Goal: Task Accomplishment & Management: Complete application form

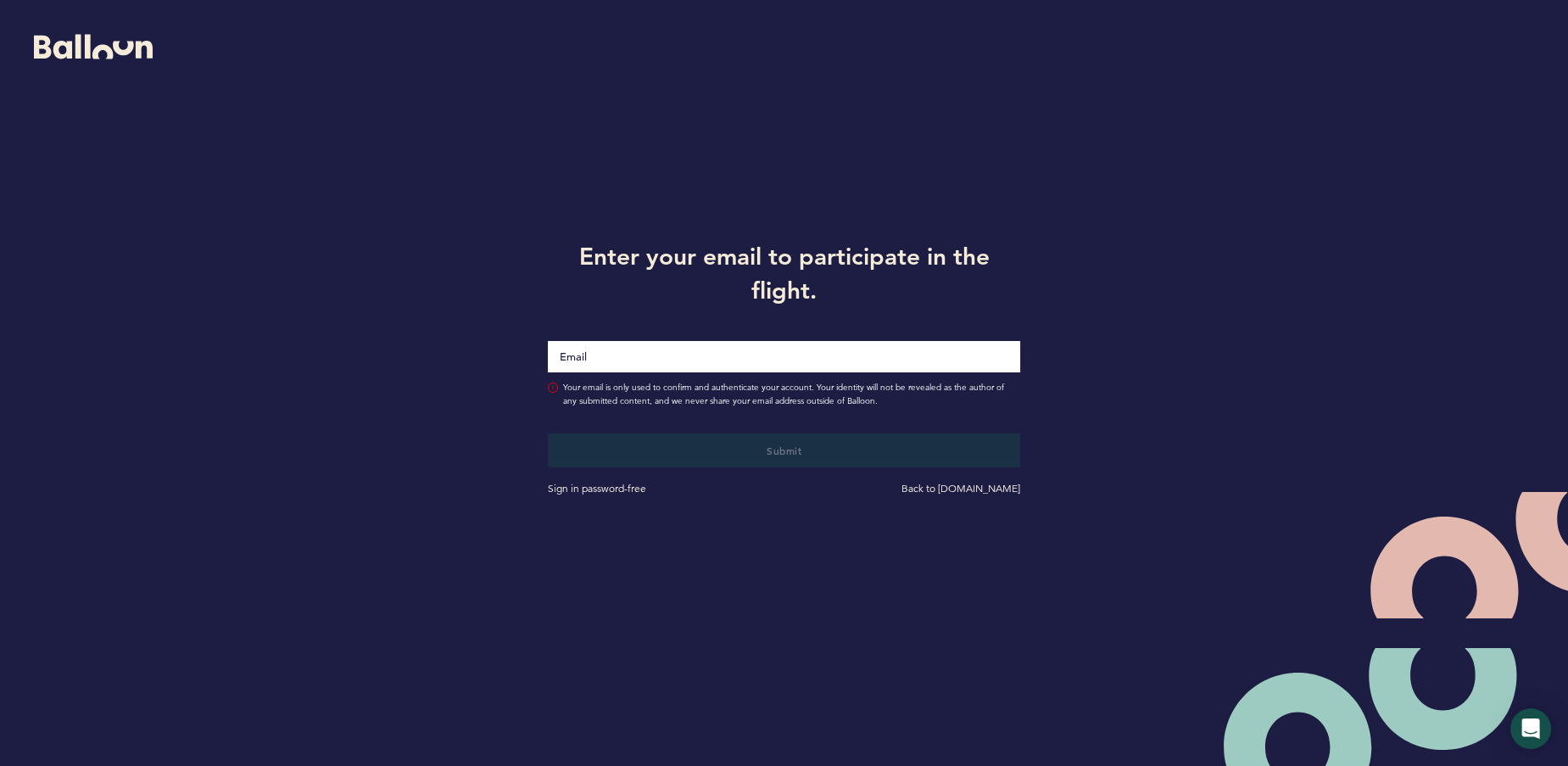
click at [706, 355] on input "Email" at bounding box center [783, 357] width 471 height 31
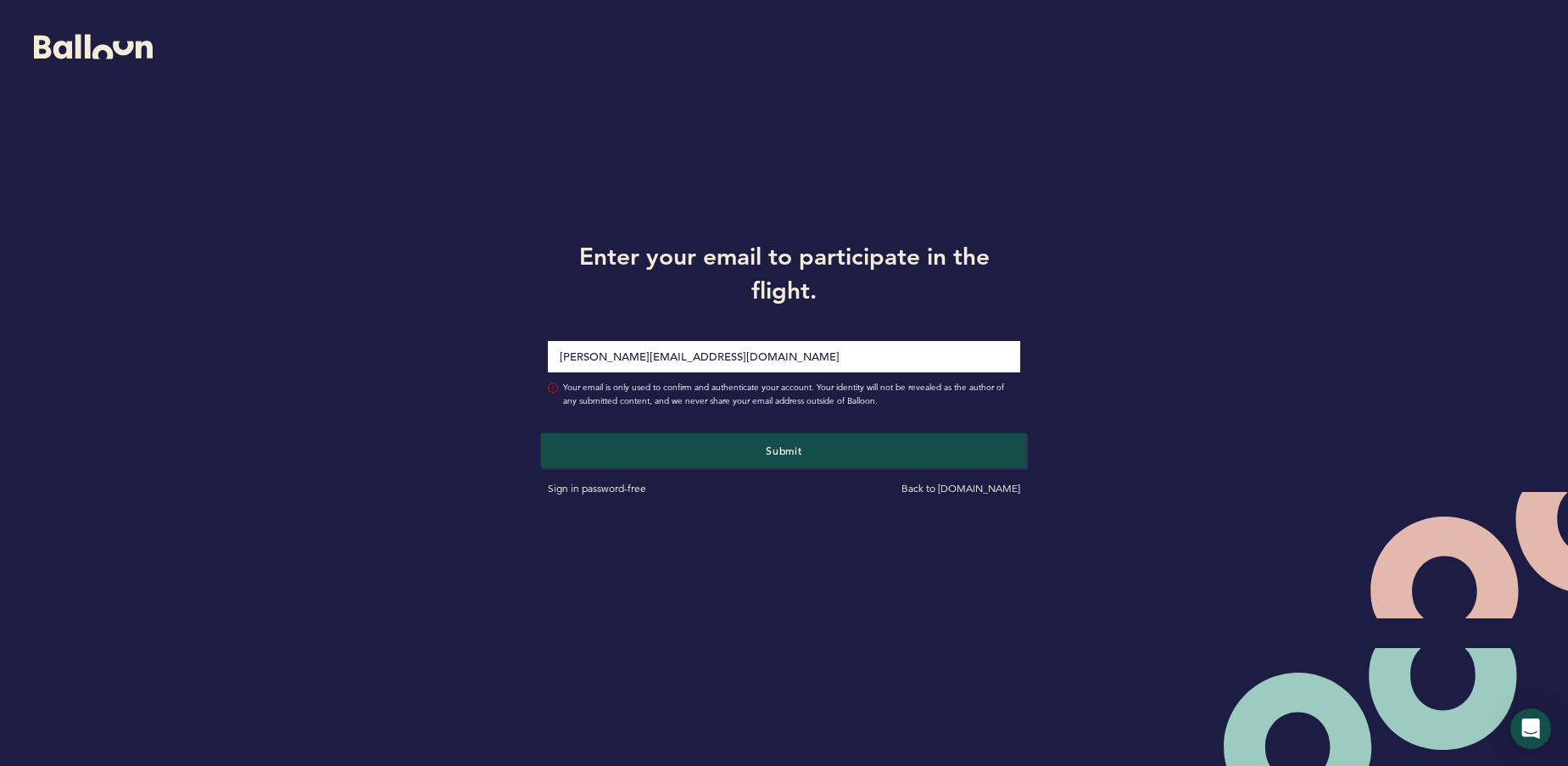
type input "[PERSON_NAME][EMAIL_ADDRESS][DOMAIN_NAME]"
click at [744, 446] on button "Submit" at bounding box center [783, 450] width 486 height 34
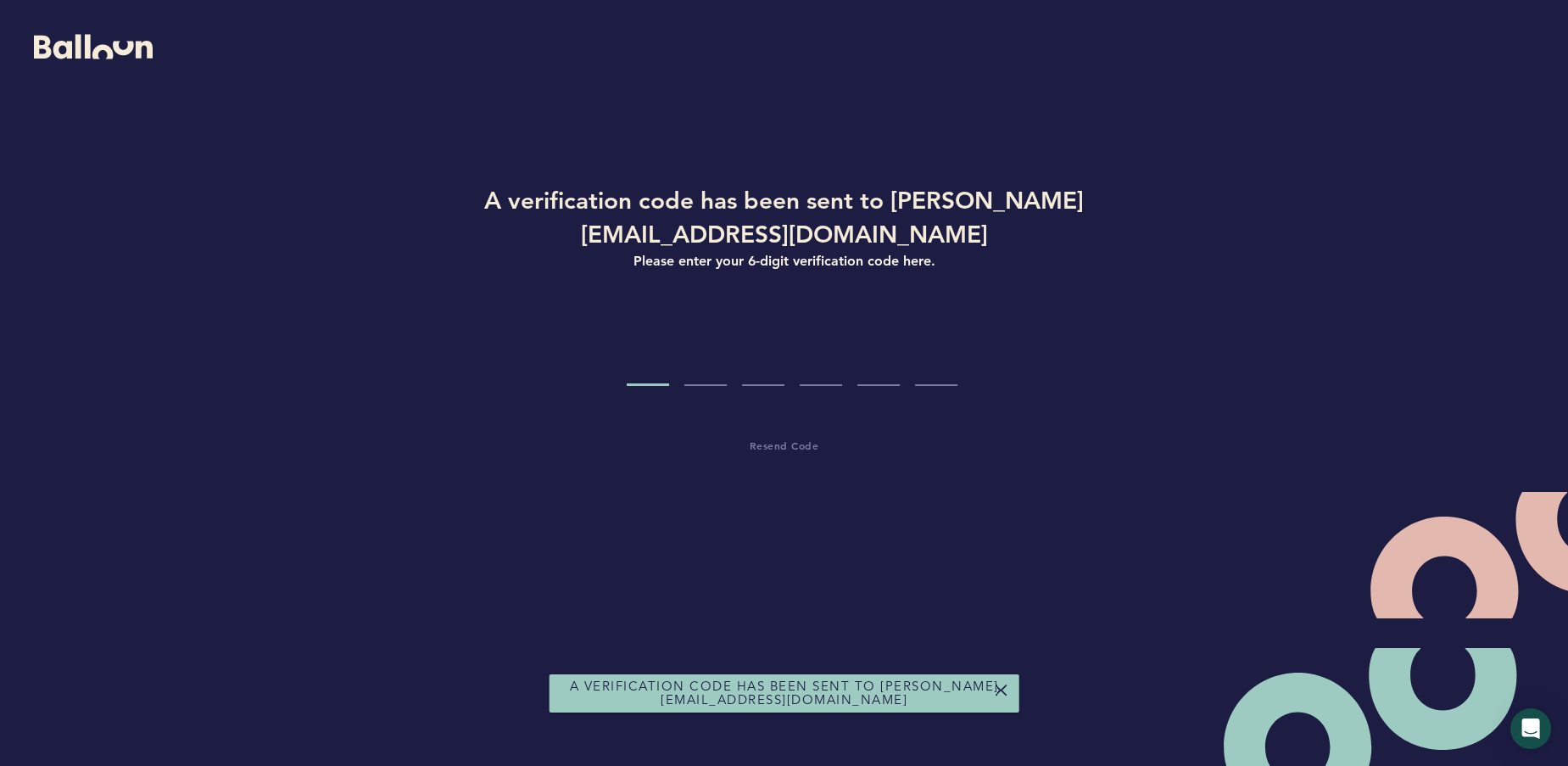
type input "2"
type input "8"
type input "0"
type input "9"
type input "3"
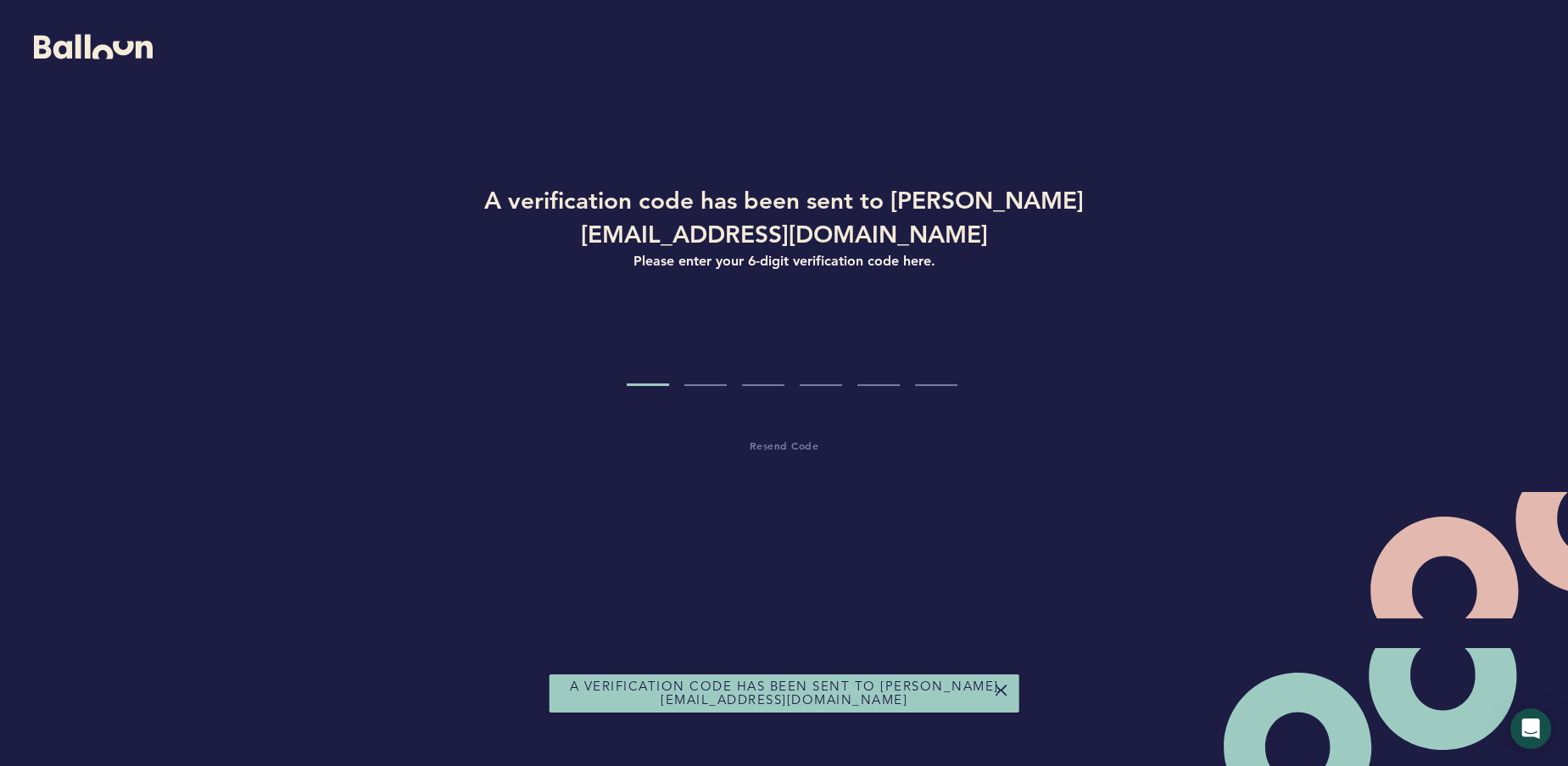
type input "8"
